Goal: Find specific page/section: Find specific page/section

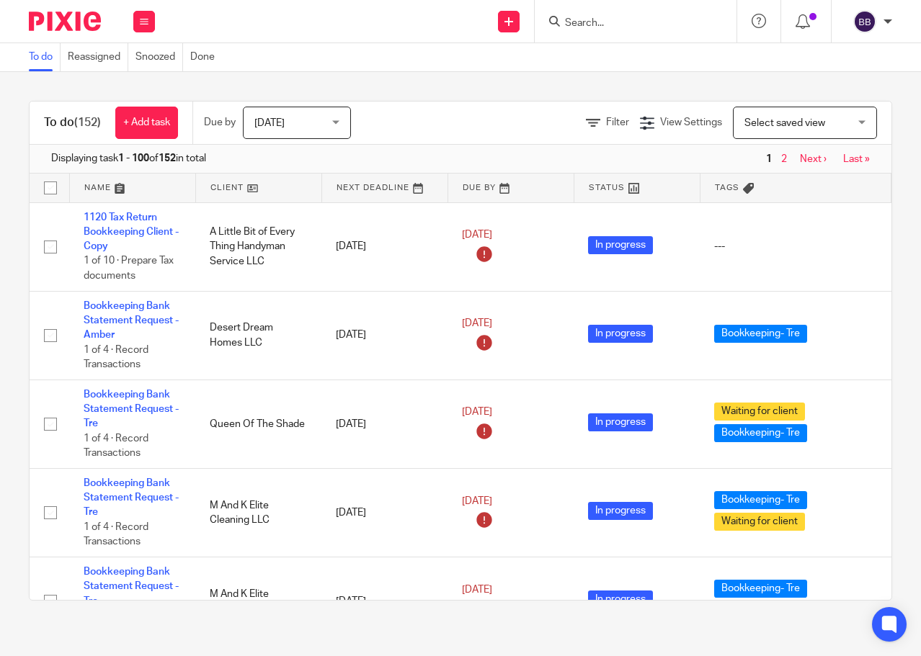
click at [580, 32] on div at bounding box center [635, 21] width 202 height 42
click at [581, 22] on input "Search" at bounding box center [628, 23] width 130 height 13
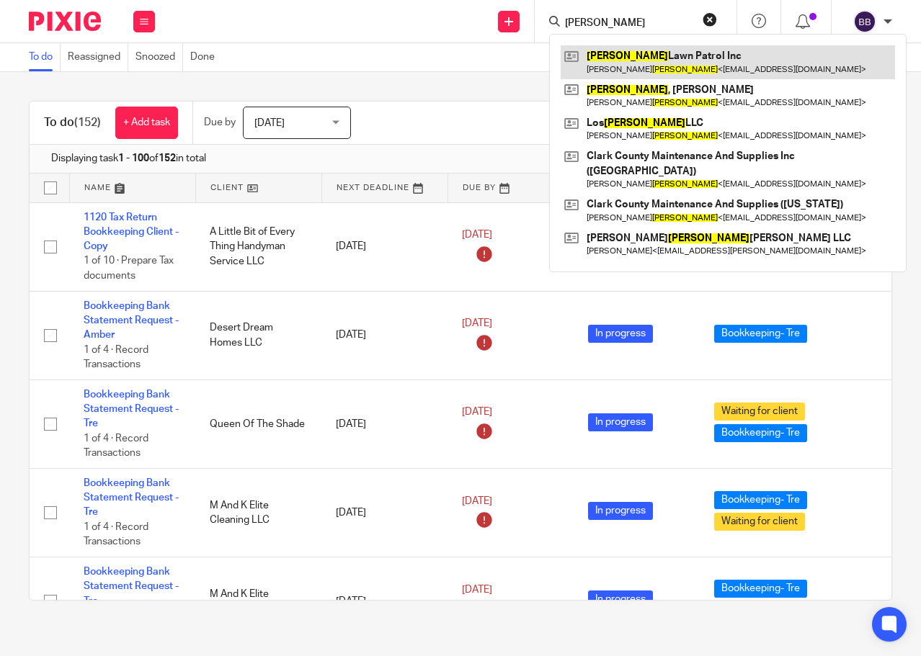
type input "Rosales"
click at [646, 55] on link at bounding box center [727, 61] width 334 height 33
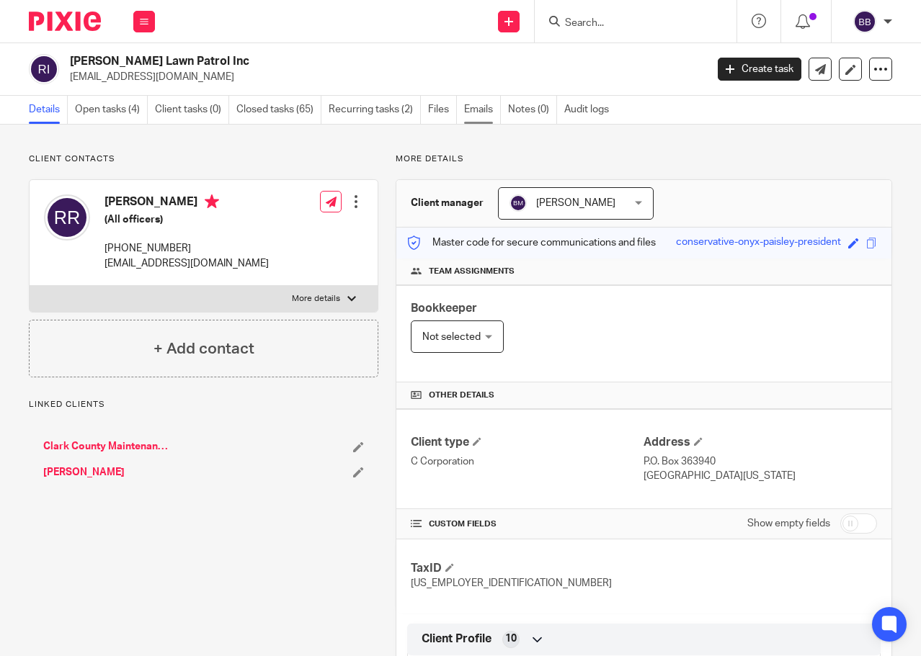
click at [470, 105] on link "Emails" at bounding box center [482, 110] width 37 height 28
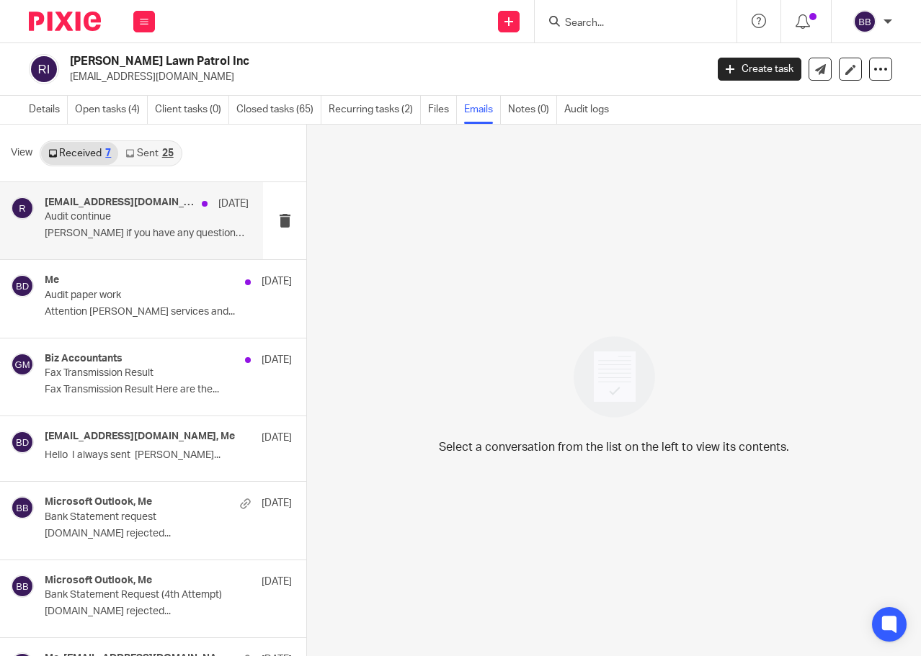
click at [133, 215] on p "Audit continue" at bounding box center [126, 217] width 163 height 12
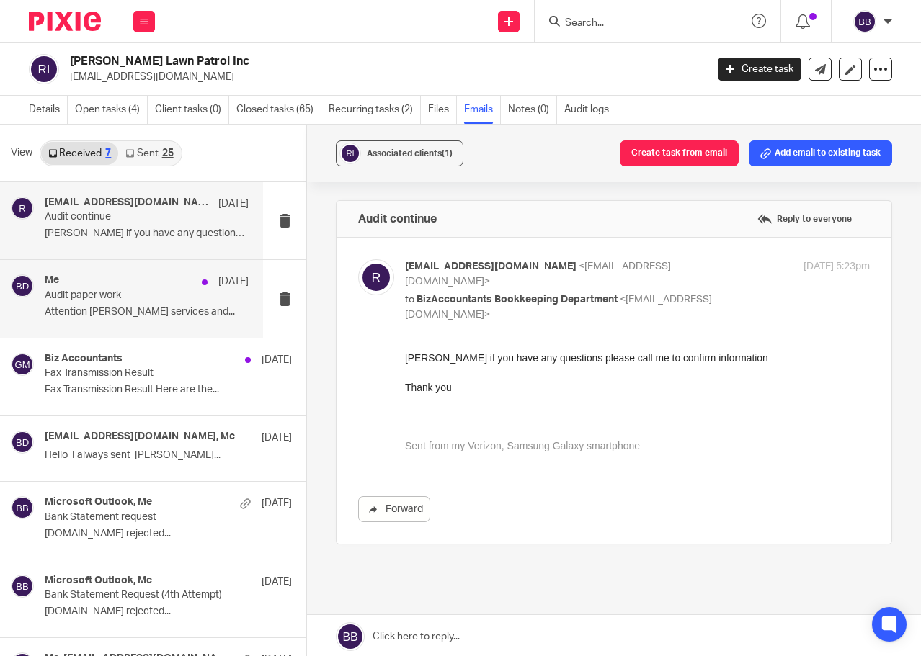
click at [135, 314] on p "Attention julieta Lawn services and..." at bounding box center [147, 312] width 204 height 12
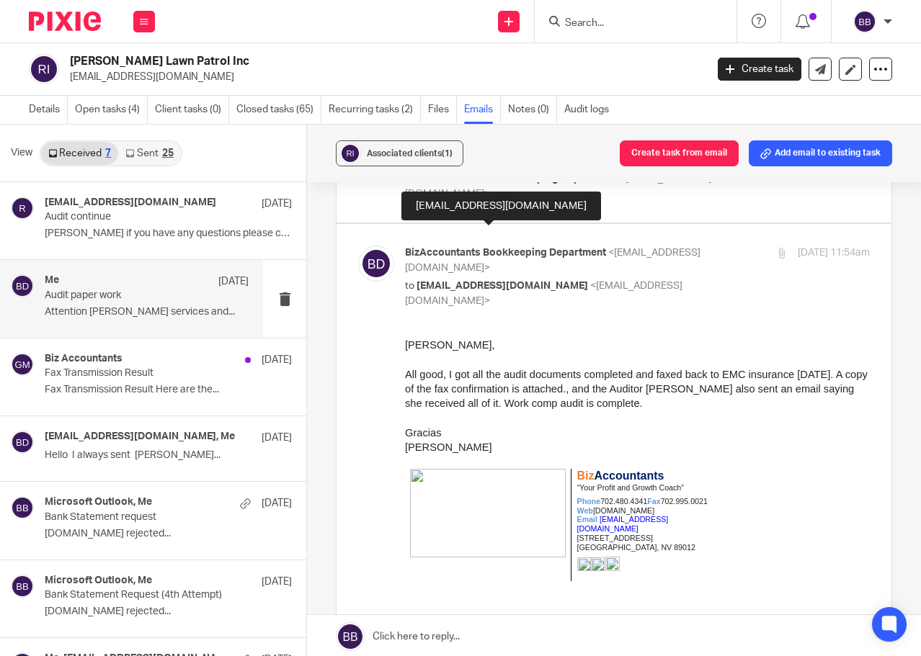
scroll to position [144, 0]
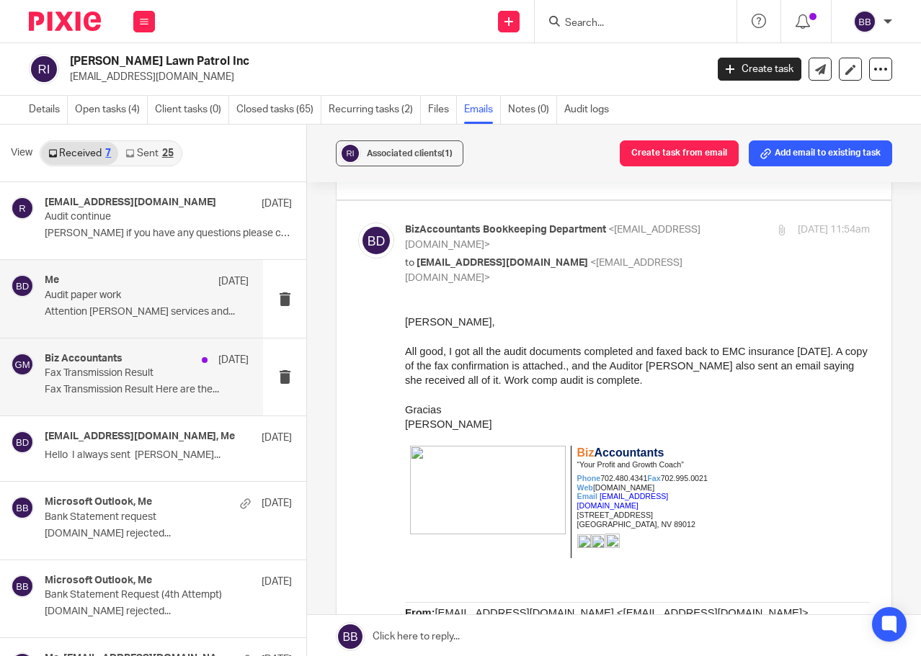
click at [130, 377] on p "Fax Transmission Result" at bounding box center [126, 373] width 163 height 12
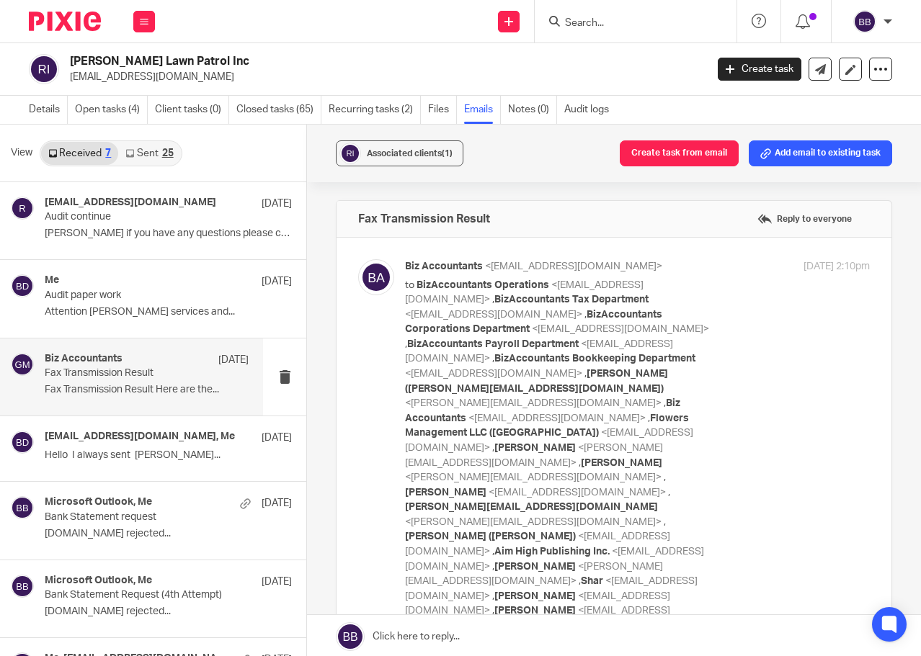
scroll to position [58, 0]
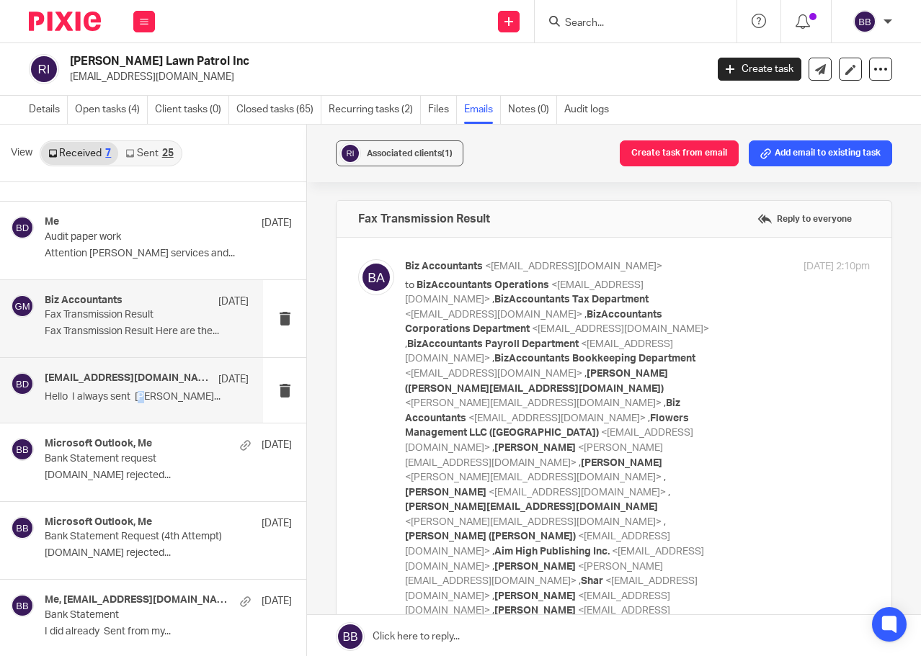
click at [145, 405] on div "Rlpinc@embarqmail.com, Me Feb 26 Hello I always sent Rosales..." at bounding box center [147, 390] width 204 height 36
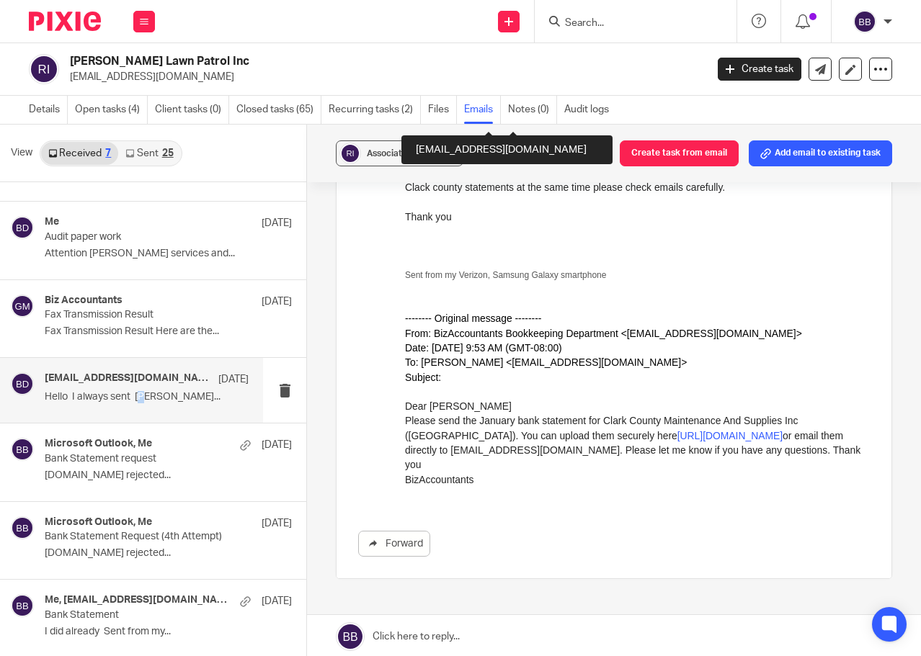
scroll to position [432, 0]
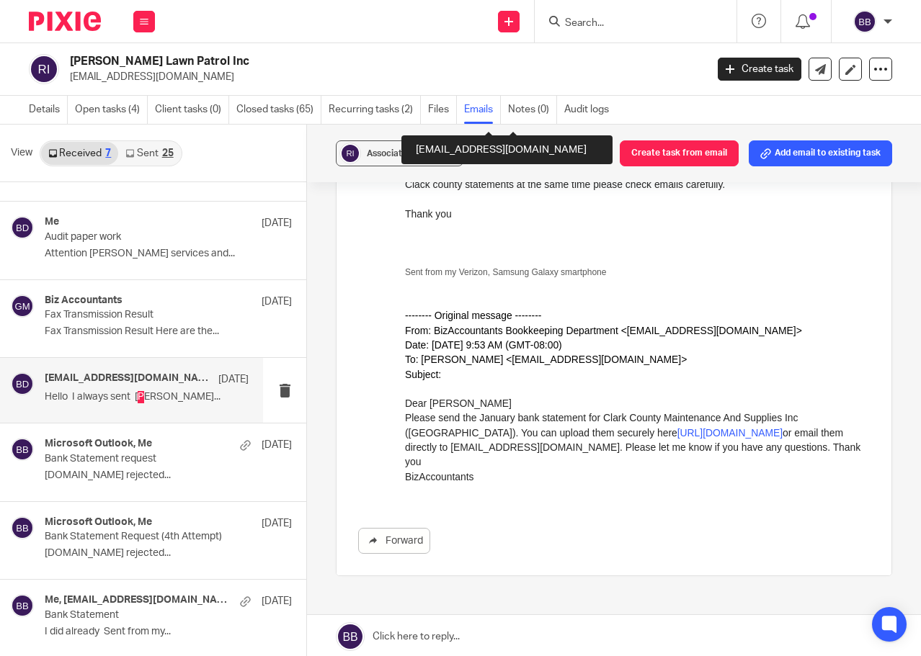
click at [677, 439] on link "https://biz-accountants.usepixie.net/u/b4fbb302be81e0928042c898f1aa2cca" at bounding box center [729, 433] width 105 height 12
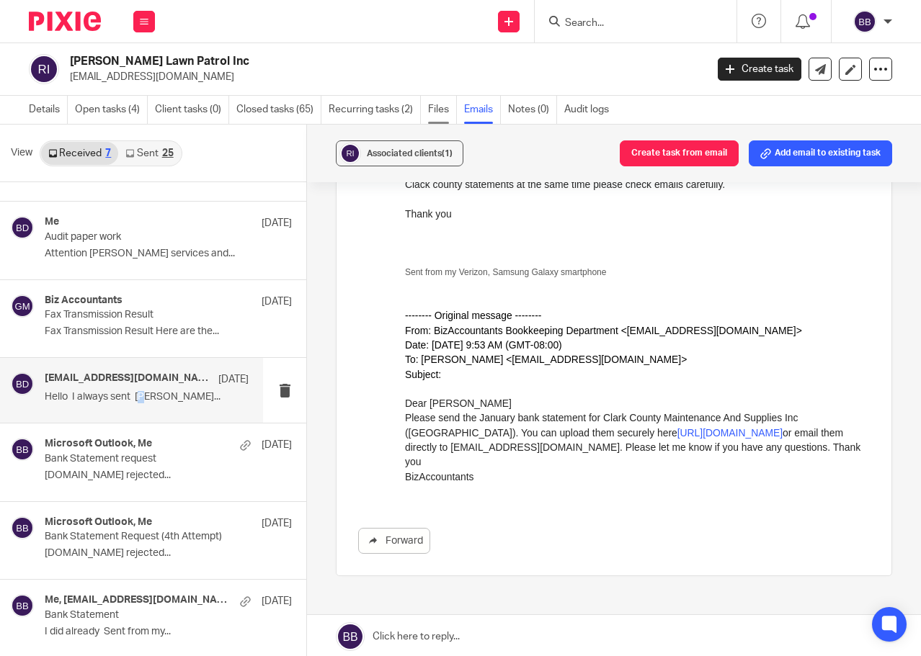
click at [449, 115] on link "Files" at bounding box center [442, 110] width 29 height 28
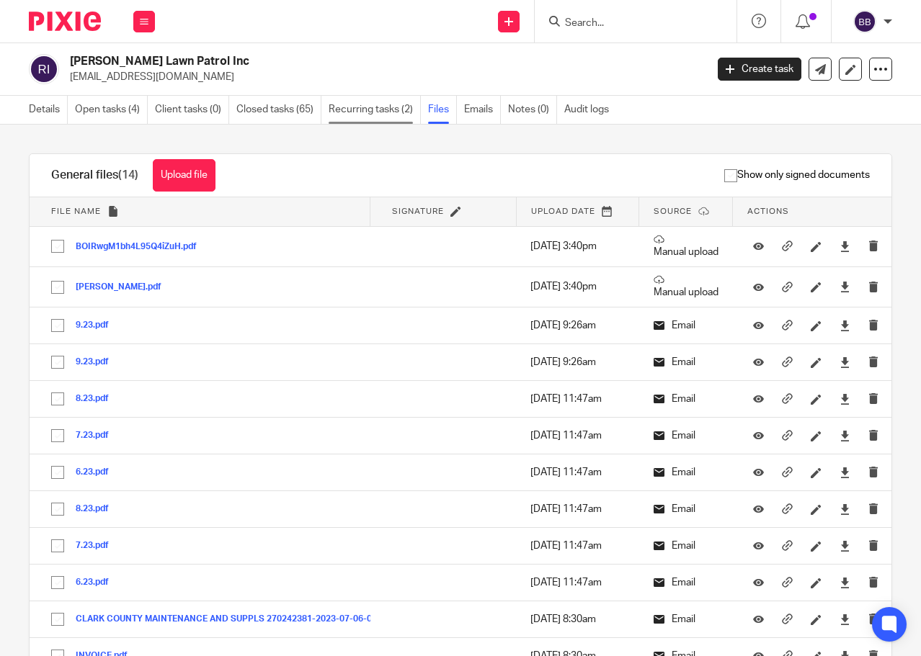
click at [340, 106] on link "Recurring tasks (2)" at bounding box center [374, 110] width 92 height 28
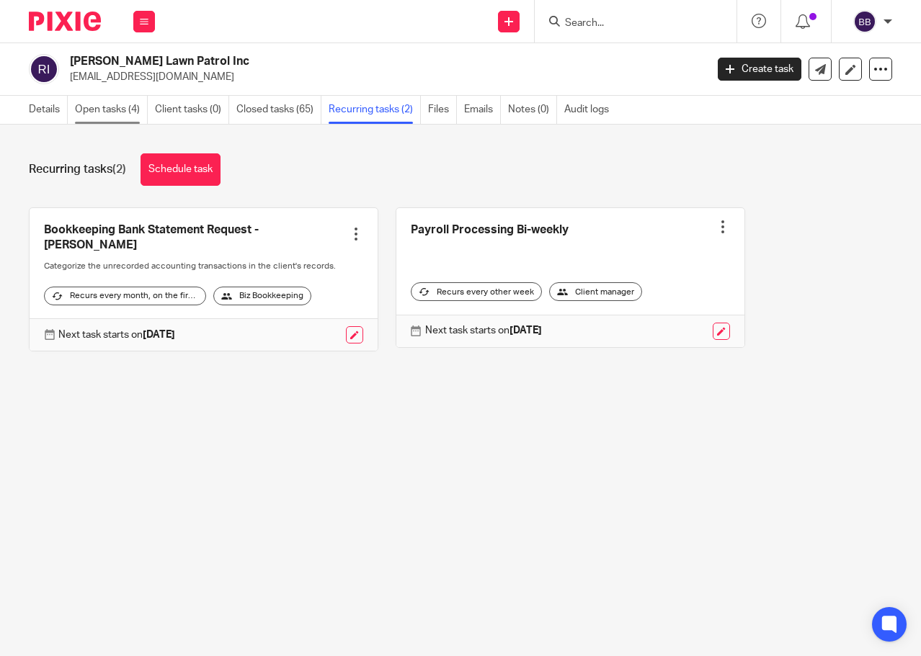
click at [81, 109] on link "Open tasks (4)" at bounding box center [111, 110] width 73 height 28
